Goal: Task Accomplishment & Management: Manage account settings

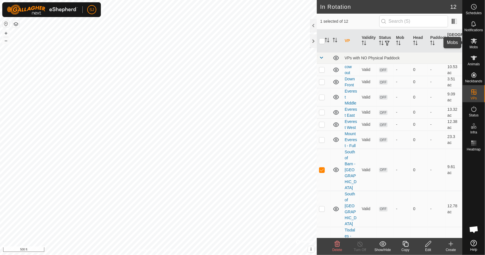
click at [469, 44] on es-mob-svg-icon at bounding box center [473, 40] width 10 height 9
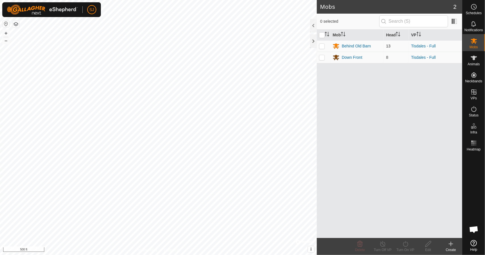
click at [323, 44] on p-checkbox at bounding box center [322, 46] width 6 height 5
checkbox input "true"
click at [320, 58] on p-checkbox at bounding box center [322, 57] width 6 height 5
checkbox input "true"
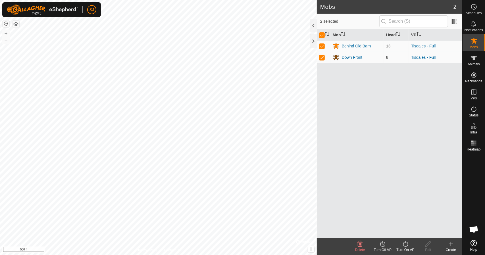
click at [408, 245] on icon at bounding box center [405, 243] width 7 height 7
click at [408, 234] on link "Now" at bounding box center [422, 231] width 56 height 11
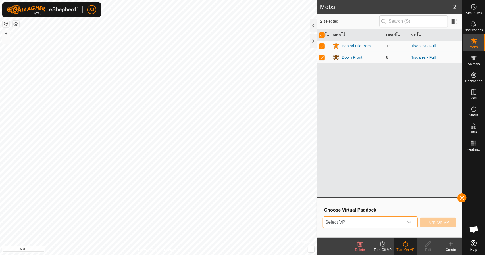
click at [391, 223] on span "Select VP" at bounding box center [363, 222] width 81 height 11
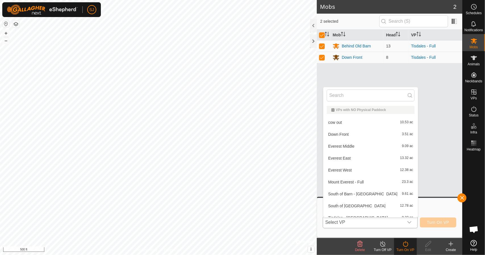
click at [373, 160] on li "Everest East 13.32 ac" at bounding box center [370, 157] width 95 height 11
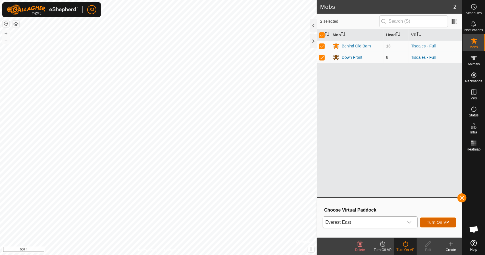
click at [438, 220] on span "Turn On VP" at bounding box center [438, 222] width 22 height 5
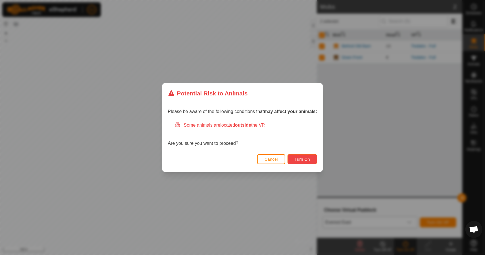
click at [304, 161] on span "Turn On" at bounding box center [301, 159] width 15 height 5
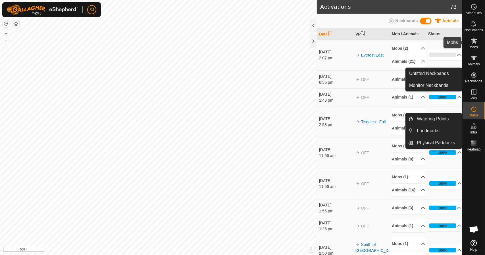
click at [470, 47] on span "Mobs" at bounding box center [473, 46] width 8 height 3
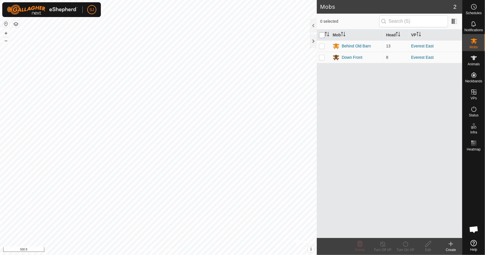
click at [323, 33] on input "checkbox" at bounding box center [322, 35] width 6 height 6
checkbox input "true"
click at [402, 244] on icon at bounding box center [405, 243] width 7 height 7
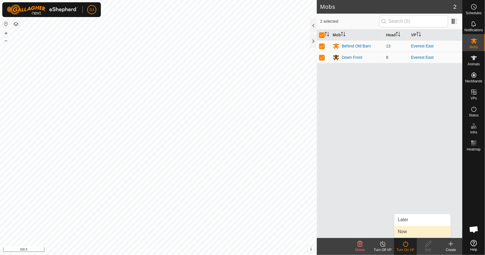
click at [403, 233] on link "Now" at bounding box center [422, 231] width 56 height 11
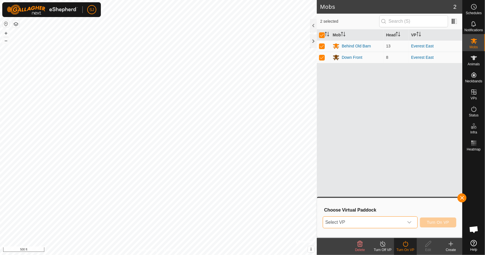
click at [364, 219] on span "Select VP" at bounding box center [363, 222] width 81 height 11
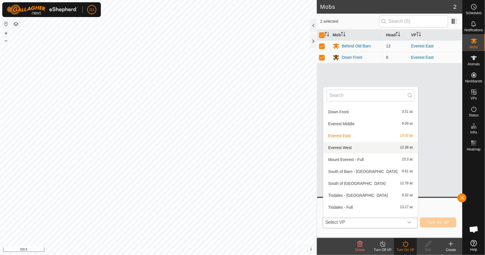
scroll to position [34, 0]
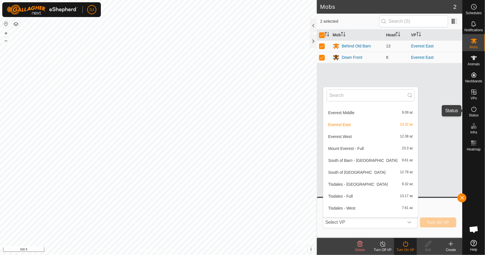
click at [476, 108] on icon at bounding box center [473, 109] width 7 height 7
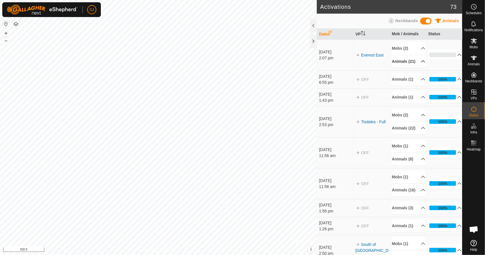
click at [416, 64] on p-accordion-header "Animals (21)" at bounding box center [409, 61] width 34 height 13
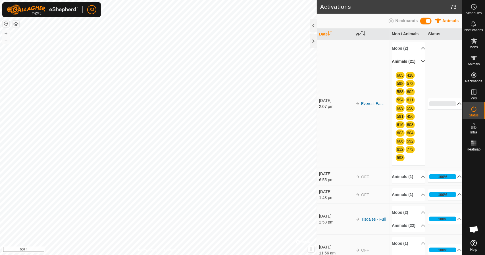
click at [445, 104] on p-accordion-header "0%" at bounding box center [445, 103] width 34 height 11
click at [416, 50] on p-accordion-header "Mobs (2)" at bounding box center [409, 48] width 34 height 13
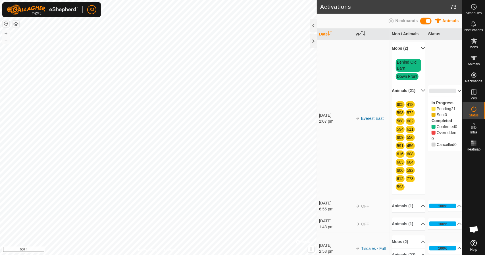
click at [405, 59] on span "Behind Old Barn" at bounding box center [409, 65] width 26 height 13
click at [404, 65] on span "Behind Old Barn" at bounding box center [409, 65] width 26 height 13
click at [473, 47] on span "Mobs" at bounding box center [473, 46] width 8 height 3
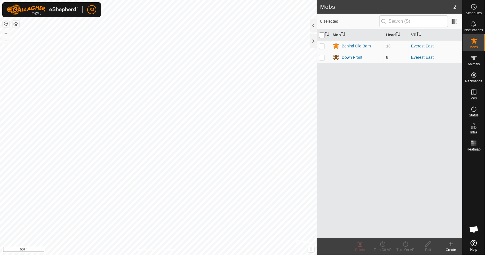
click at [322, 35] on input "checkbox" at bounding box center [322, 35] width 6 height 6
checkbox input "true"
click at [410, 243] on turn-on-svg-icon at bounding box center [405, 243] width 23 height 7
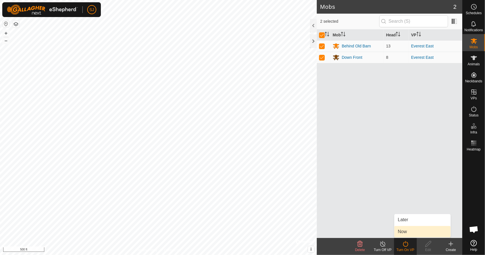
click at [409, 233] on link "Now" at bounding box center [422, 231] width 56 height 11
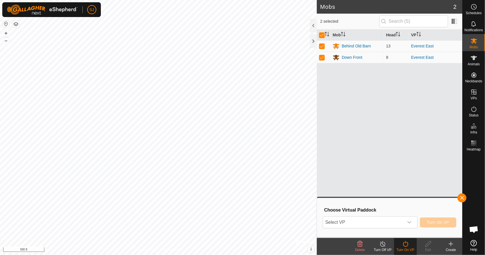
click at [382, 248] on div "Turn Off VP" at bounding box center [382, 249] width 23 height 5
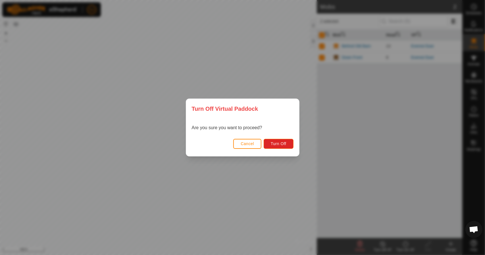
click at [246, 141] on button "Cancel" at bounding box center [247, 144] width 28 height 10
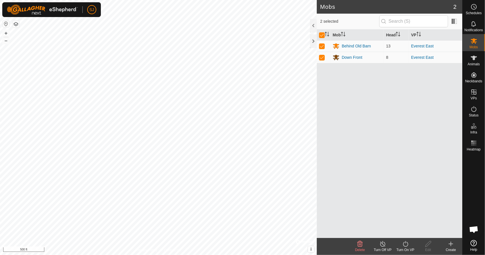
click at [405, 246] on icon at bounding box center [405, 243] width 7 height 7
click at [404, 230] on link "Now" at bounding box center [422, 231] width 56 height 11
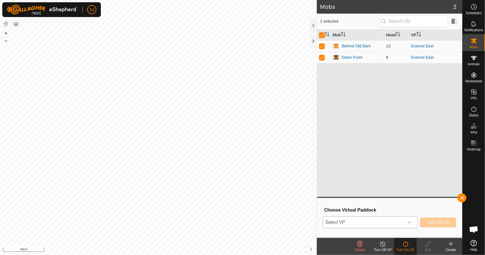
click at [407, 226] on div "dropdown trigger" at bounding box center [408, 222] width 11 height 11
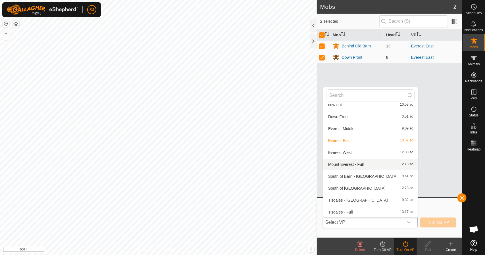
scroll to position [42, 0]
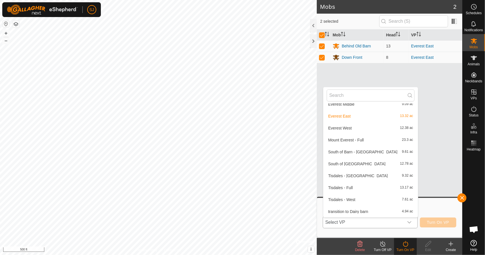
click at [367, 177] on li "Tisdales - East 9.32 ac" at bounding box center [370, 175] width 95 height 11
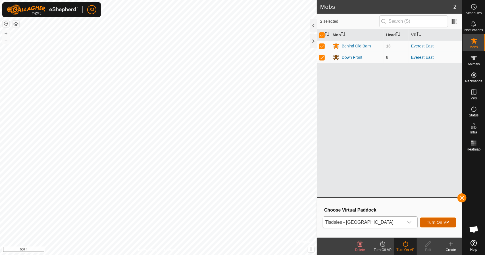
click at [430, 219] on button "Turn On VP" at bounding box center [438, 222] width 36 height 10
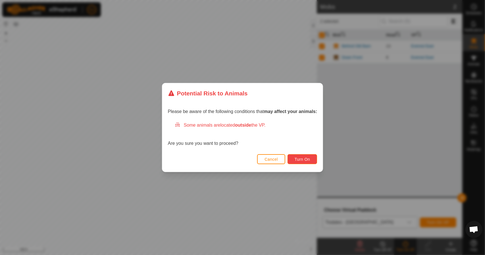
click at [303, 157] on span "Turn On" at bounding box center [301, 159] width 15 height 5
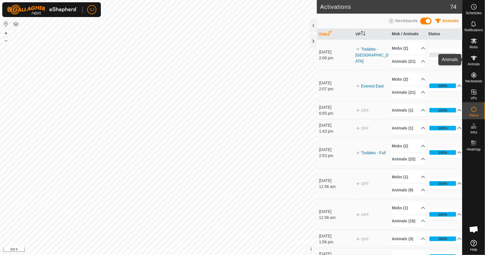
click at [470, 61] on icon at bounding box center [473, 58] width 7 height 7
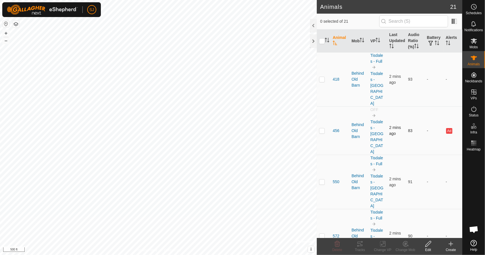
click at [324, 128] on p-checkbox at bounding box center [322, 130] width 6 height 5
checkbox input "true"
click at [336, 246] on icon at bounding box center [336, 244] width 5 height 6
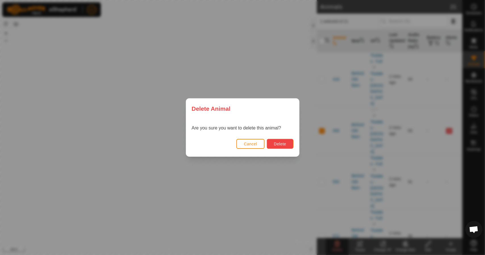
click at [283, 144] on span "Delete" at bounding box center [280, 144] width 12 height 5
